Goal: Task Accomplishment & Management: Use online tool/utility

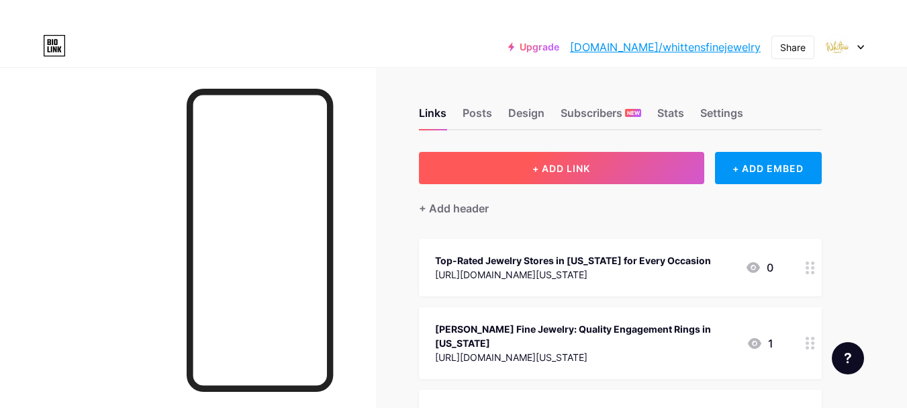
click at [562, 162] on span "+ ADD LINK" at bounding box center [561, 167] width 58 height 11
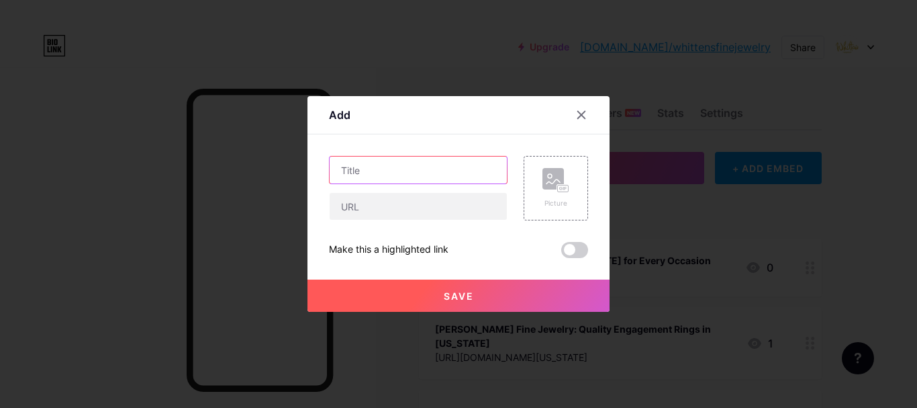
click at [385, 169] on input "text" at bounding box center [418, 169] width 177 height 27
paste input "How to Sell Antique Diamond Ring for the Best Value – Expert Tips and Guidance"
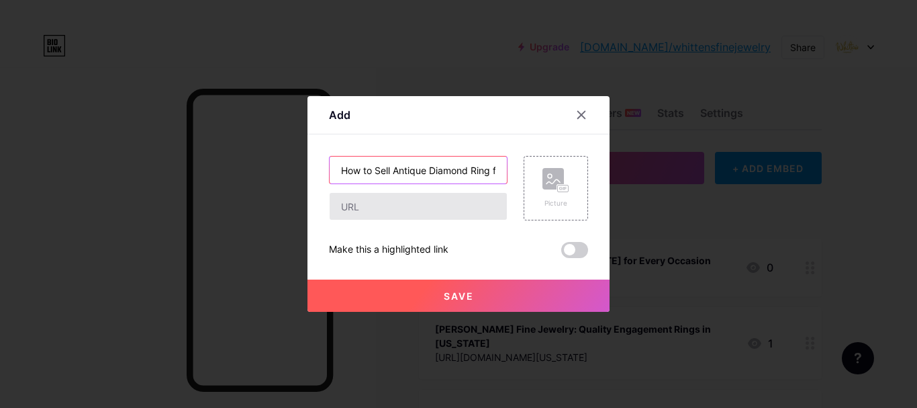
scroll to position [0, 203]
type input "How to Sell Antique Diamond Ring for the Best Value – Expert Tips and Guidance"
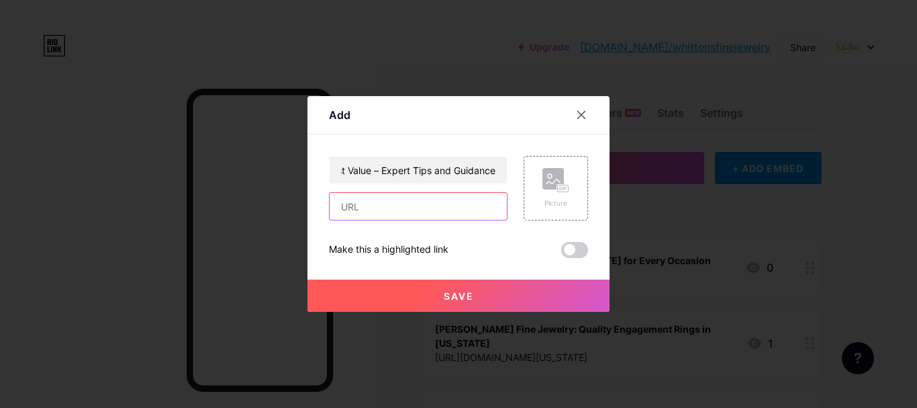
click at [408, 209] on input "text" at bounding box center [418, 206] width 177 height 27
paste input "[URL][DOMAIN_NAME]"
type input "[URL][DOMAIN_NAME]"
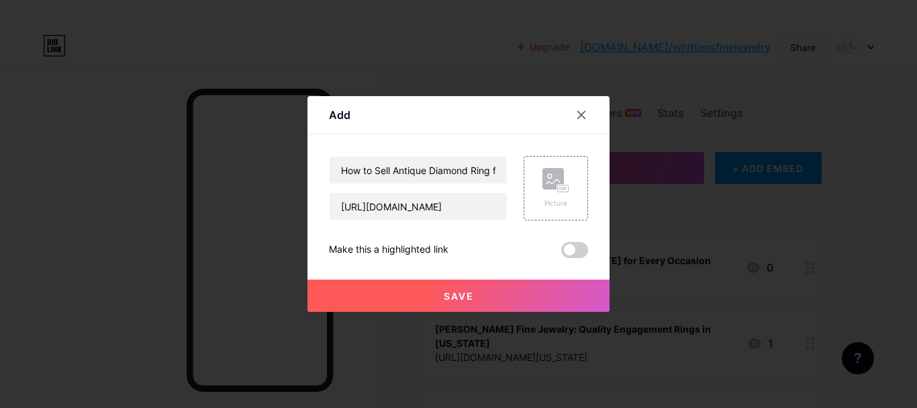
click at [477, 293] on button "Save" at bounding box center [458, 295] width 302 height 32
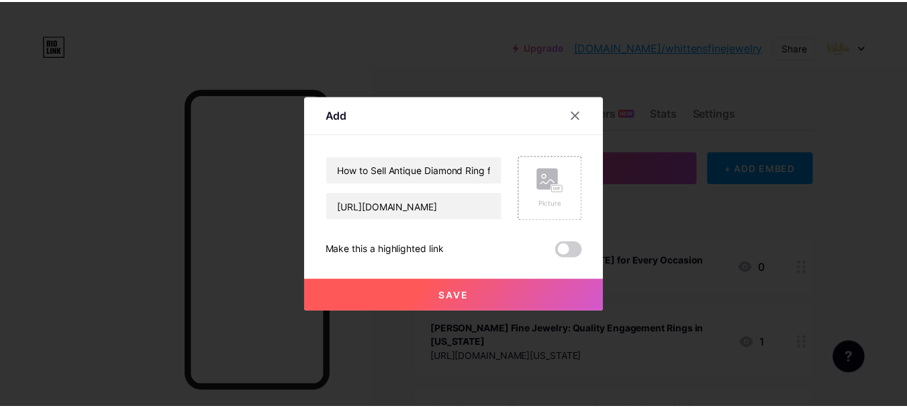
scroll to position [0, 0]
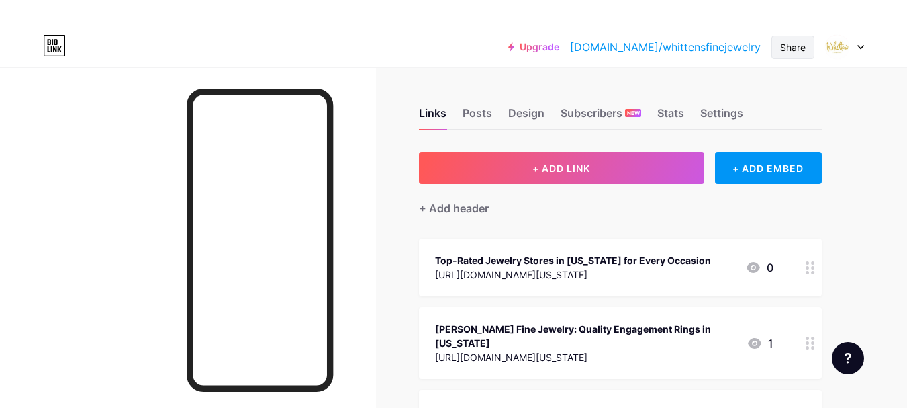
click at [804, 47] on div "Share" at bounding box center [793, 47] width 26 height 14
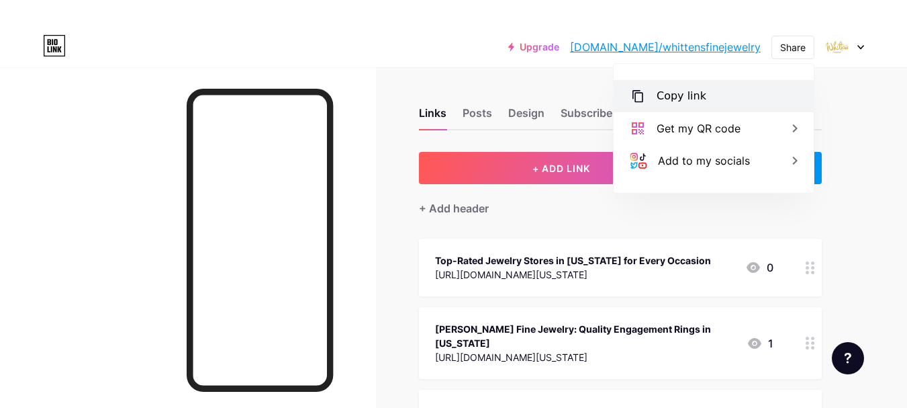
click at [738, 89] on div "Copy link" at bounding box center [714, 96] width 200 height 32
